Goal: Information Seeking & Learning: Check status

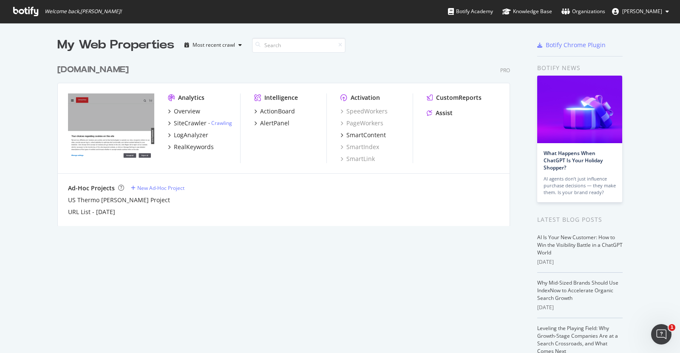
scroll to position [347, 667]
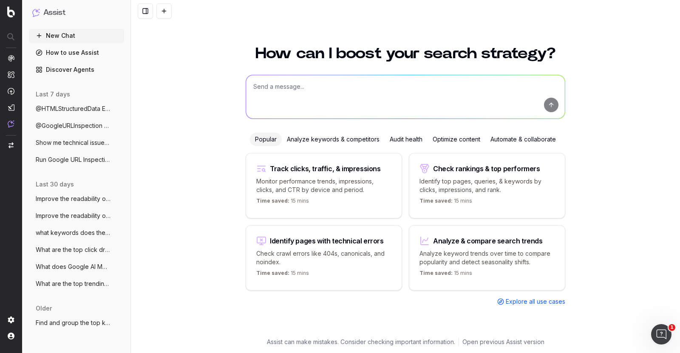
click at [338, 137] on div "Analyze keywords & competitors" at bounding box center [333, 140] width 103 height 14
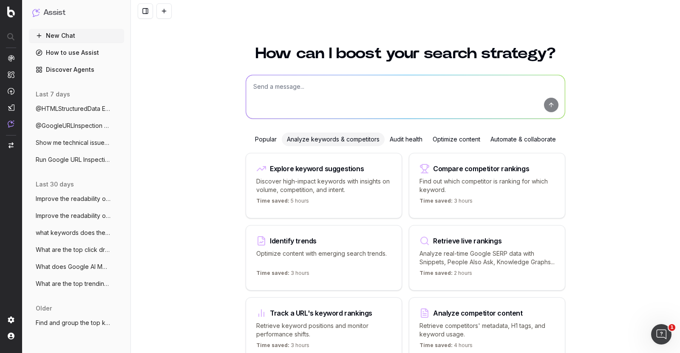
scroll to position [57, 0]
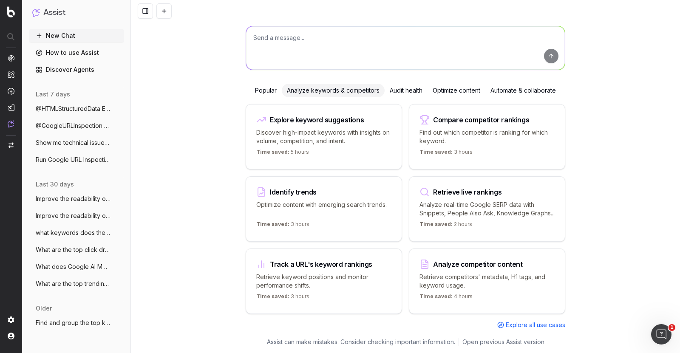
click at [509, 322] on span "Explore all use cases" at bounding box center [536, 325] width 60 height 9
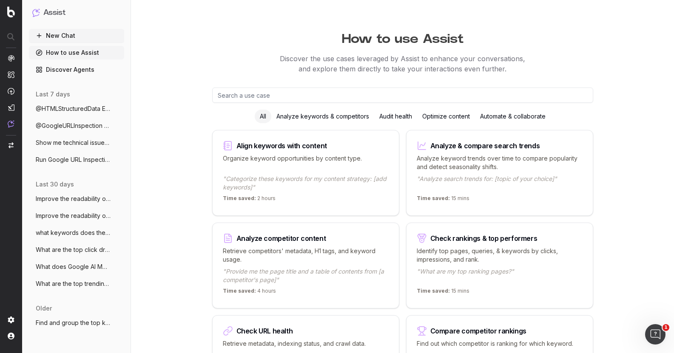
click at [357, 118] on div "Analyze keywords & competitors" at bounding box center [322, 117] width 103 height 14
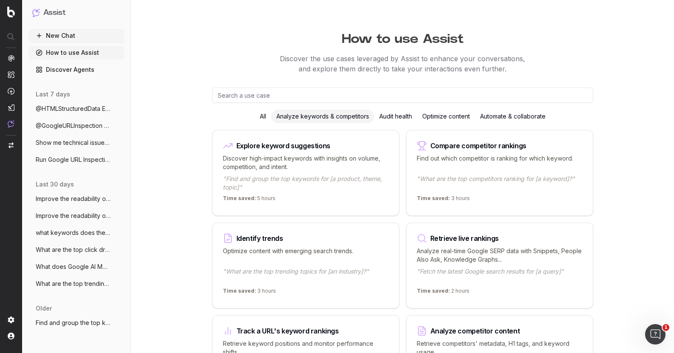
click at [521, 260] on p "Analyze real-time Google SERP data with Snippets, People Also Ask, Knowledge Gr…" at bounding box center [500, 255] width 166 height 17
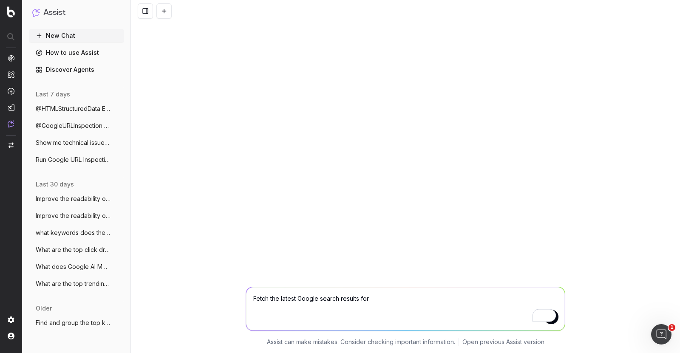
type textarea "Fetch the latest Google search results for [URL][DOMAIN_NAME]"
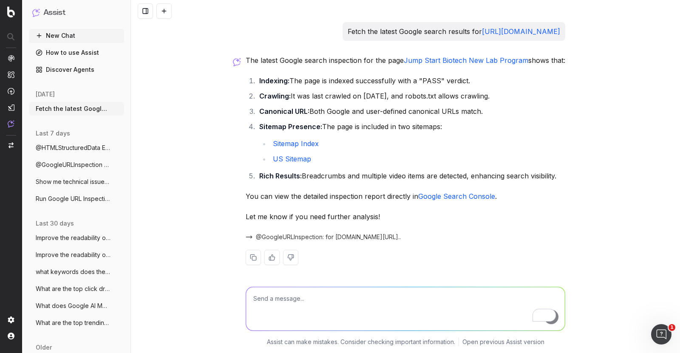
scroll to position [14, 0]
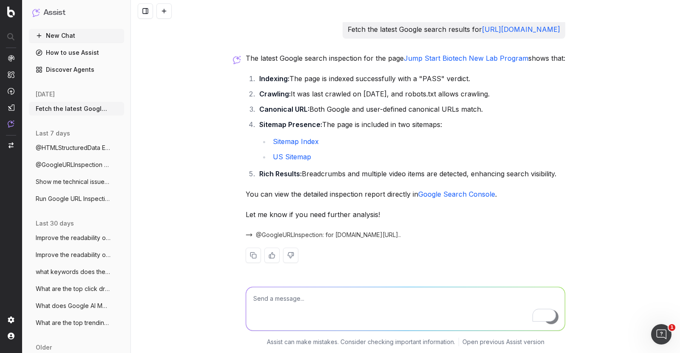
click at [434, 192] on link "Google Search Console" at bounding box center [456, 194] width 77 height 9
click at [361, 232] on span "@GoogleURLInspection: for [DOMAIN_NAME][URL].." at bounding box center [328, 235] width 145 height 9
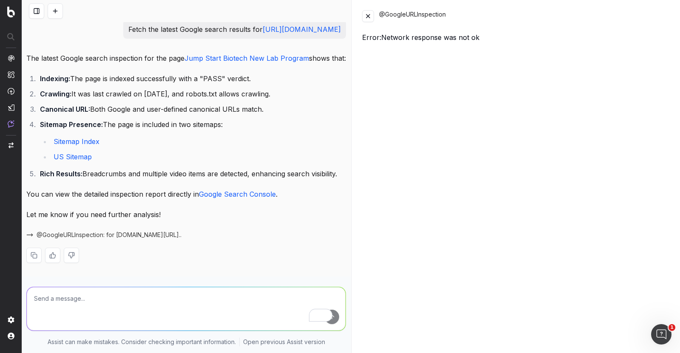
click at [372, 16] on button at bounding box center [368, 16] width 12 height 12
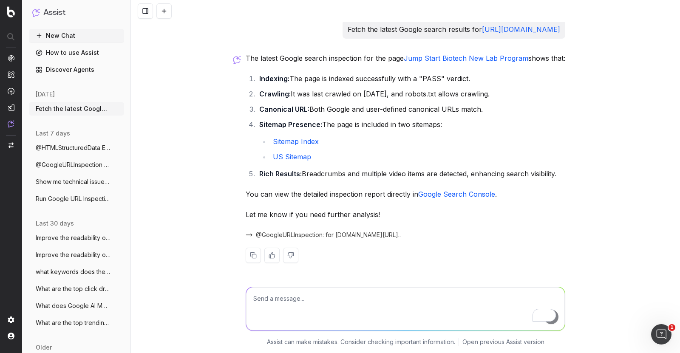
scroll to position [0, 0]
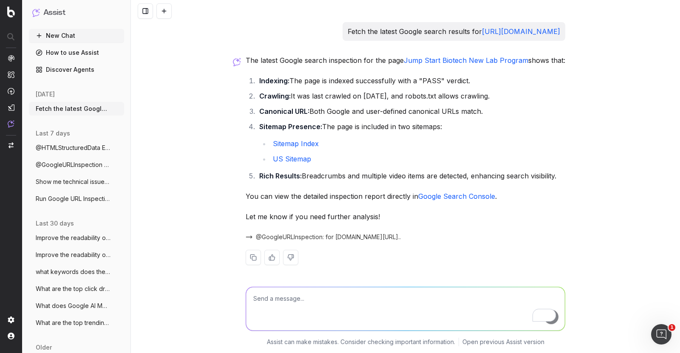
click at [287, 265] on button at bounding box center [290, 257] width 15 height 15
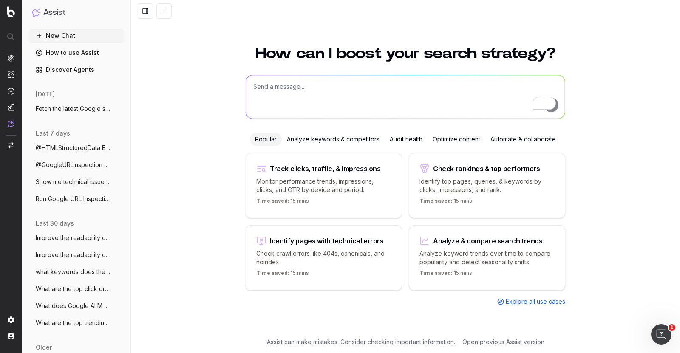
click at [343, 143] on div "Analyze keywords & competitors" at bounding box center [333, 140] width 103 height 14
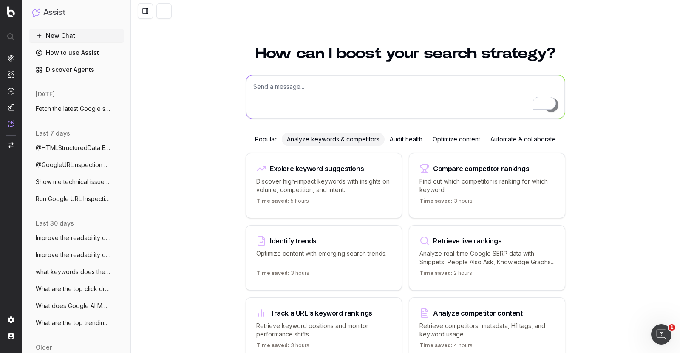
scroll to position [57, 0]
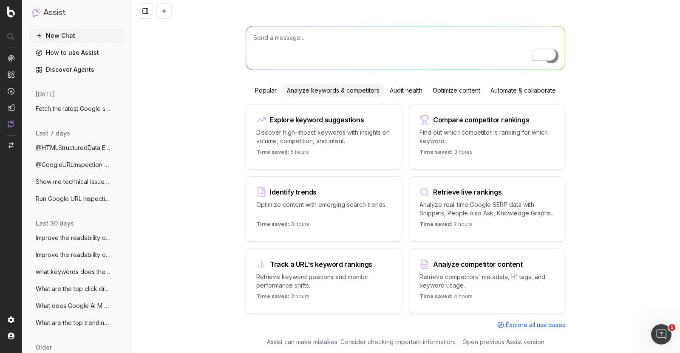
click at [363, 287] on p "Retrieve keyword positions and monitor performance shifts." at bounding box center [323, 281] width 135 height 17
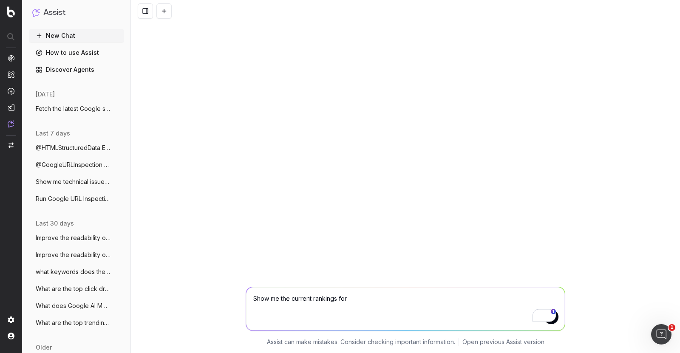
paste textarea "[URL][DOMAIN_NAME]"
type textarea "Show me the current rankings for [URL][DOMAIN_NAME]"
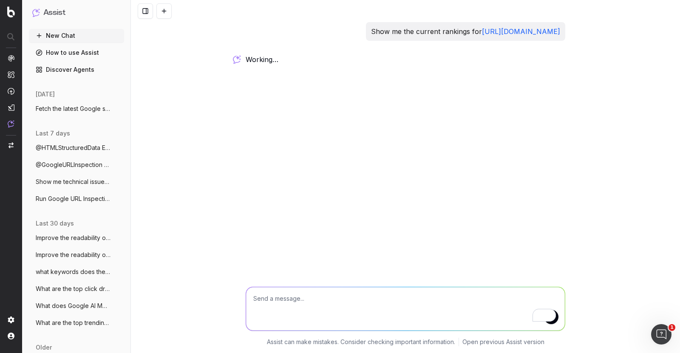
click at [8, 320] on img at bounding box center [11, 320] width 7 height 7
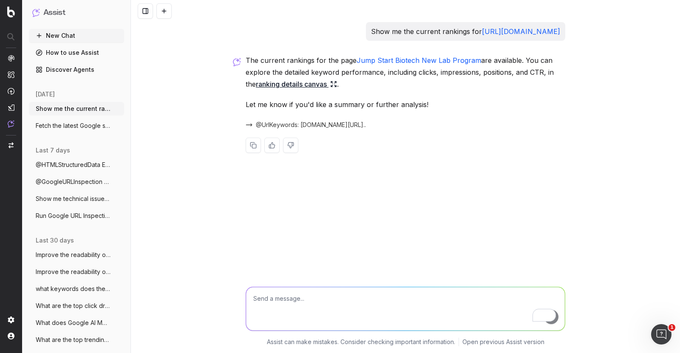
click at [311, 129] on span "@UrlKeywords: [DOMAIN_NAME][URL].." at bounding box center [311, 125] width 110 height 9
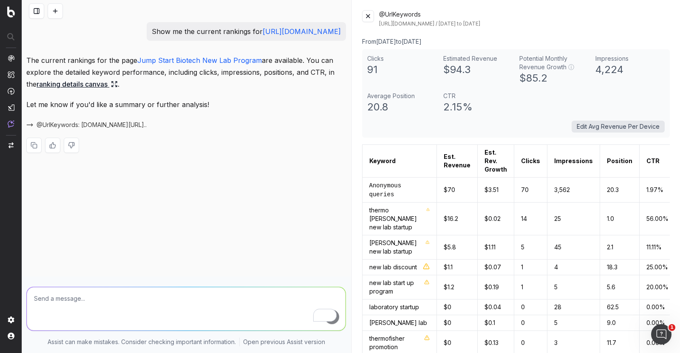
click at [584, 132] on button "Edit Avg Revenue Per Device" at bounding box center [618, 127] width 93 height 12
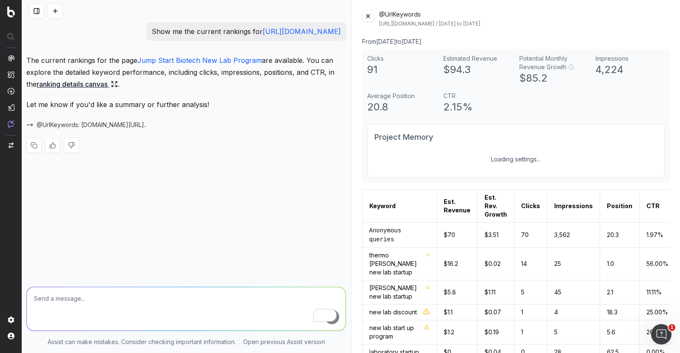
click at [584, 132] on div "Project Memory Loading settings..." at bounding box center [516, 151] width 298 height 54
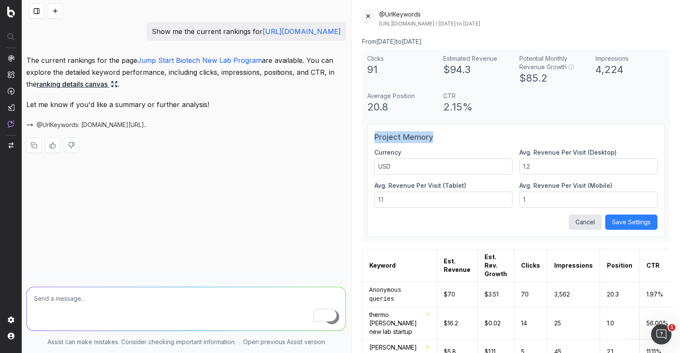
click at [578, 229] on button "Cancel" at bounding box center [585, 222] width 33 height 15
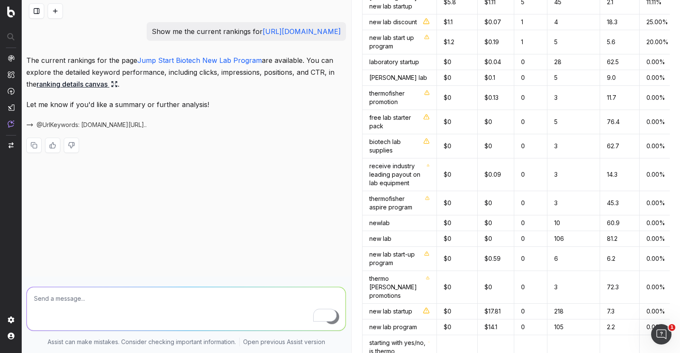
scroll to position [243, 0]
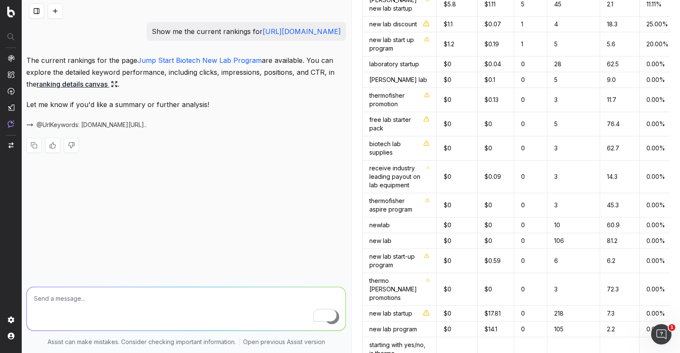
drag, startPoint x: 443, startPoint y: 141, endPoint x: 437, endPoint y: 136, distance: 6.6
click at [437, 136] on td "biotech lab supplies" at bounding box center [399, 148] width 74 height 24
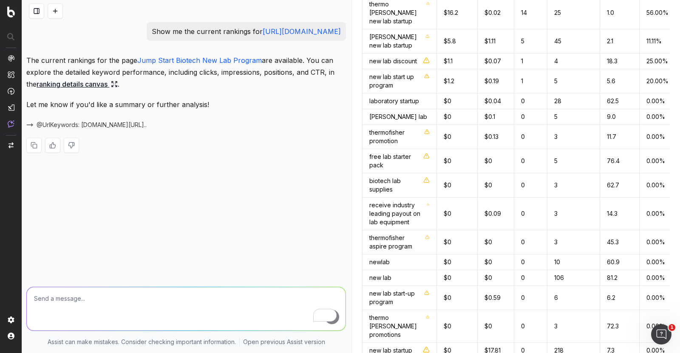
scroll to position [462, 0]
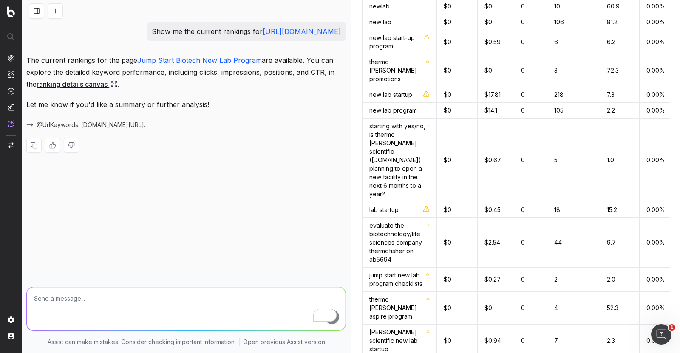
click at [216, 307] on textarea "To enrich screen reader interactions, please activate Accessibility in Grammarl…" at bounding box center [186, 308] width 319 height 43
type textarea "export the chart as excel"
drag, startPoint x: 365, startPoint y: 167, endPoint x: 634, endPoint y: 367, distance: 335.2
click at [634, 353] on html "Assist New Chat How to use Assist Discover Agents [DATE] Show me the current ra…" at bounding box center [340, 176] width 680 height 353
copy thead
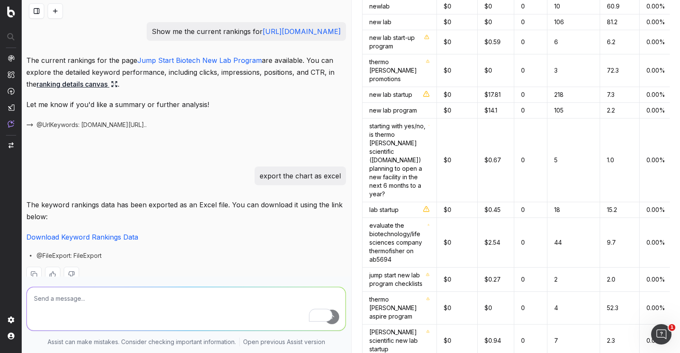
scroll to position [37, 0]
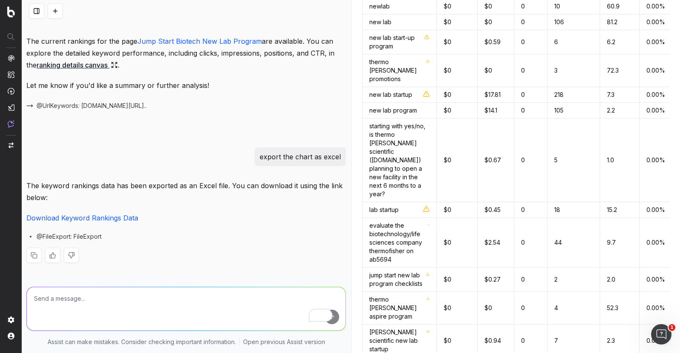
click at [121, 214] on link "Download Keyword Rankings Data" at bounding box center [82, 218] width 112 height 9
drag, startPoint x: 500, startPoint y: 2, endPoint x: 91, endPoint y: 62, distance: 413.7
click at [91, 62] on link "ranking details canvas" at bounding box center [77, 65] width 81 height 12
click at [92, 59] on link "ranking details canvas" at bounding box center [77, 65] width 81 height 12
